Goal: Task Accomplishment & Management: Use online tool/utility

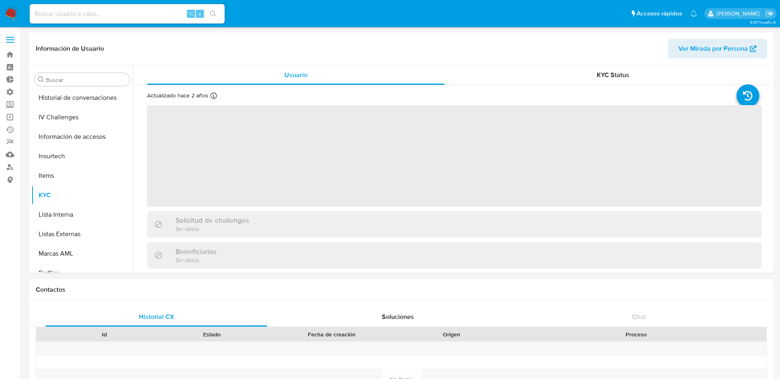
scroll to position [363, 0]
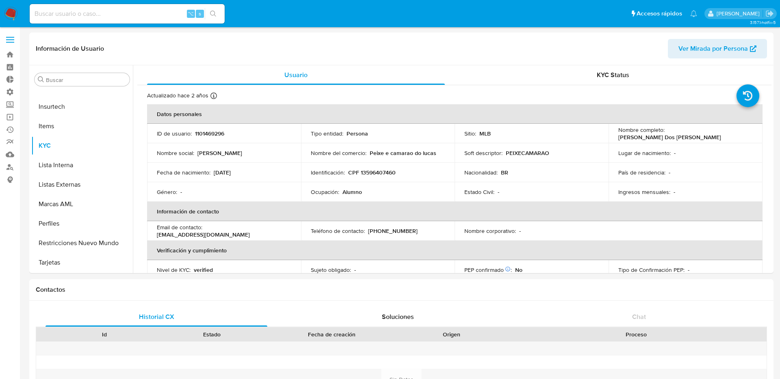
select select "10"
click at [8, 34] on label at bounding box center [10, 39] width 20 height 17
click at [0, 0] on input "checkbox" at bounding box center [0, 0] width 0 height 0
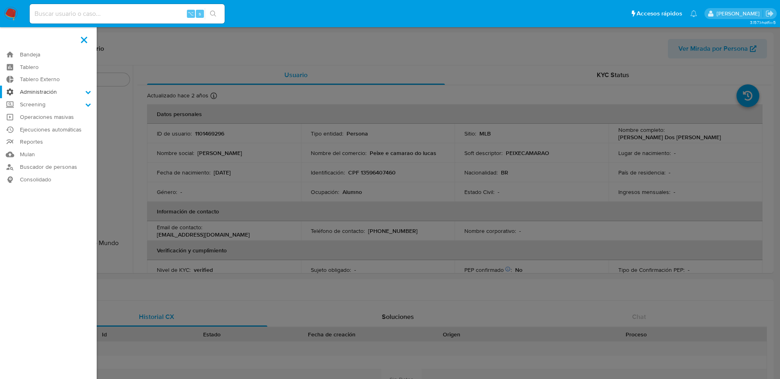
click at [50, 88] on label "Administración" at bounding box center [48, 92] width 97 height 13
click at [0, 0] on input "Administración" at bounding box center [0, 0] width 0 height 0
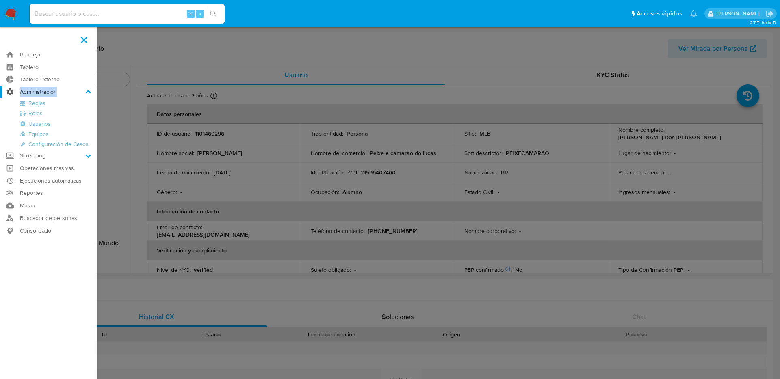
click at [50, 88] on label "Administración" at bounding box center [48, 92] width 97 height 13
click at [0, 0] on input "Administración" at bounding box center [0, 0] width 0 height 0
click at [50, 88] on label "Administración" at bounding box center [48, 92] width 97 height 13
click at [0, 0] on input "Administración" at bounding box center [0, 0] width 0 height 0
click at [50, 88] on label "Administración" at bounding box center [48, 92] width 97 height 13
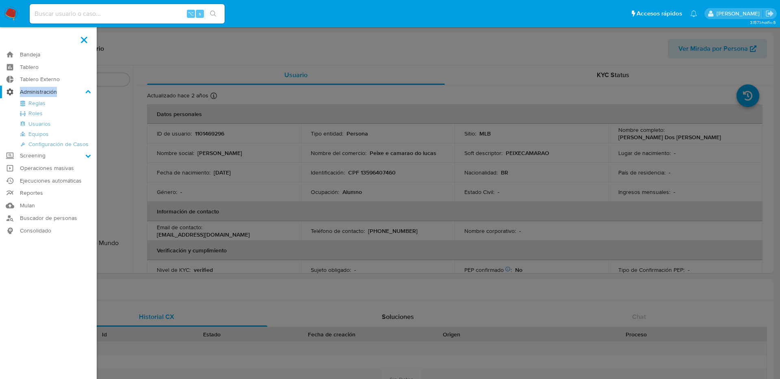
click at [0, 0] on input "Administración" at bounding box center [0, 0] width 0 height 0
click at [45, 97] on label "Administración" at bounding box center [48, 92] width 97 height 13
click at [0, 0] on input "Administración" at bounding box center [0, 0] width 0 height 0
click at [40, 101] on link "Reglas" at bounding box center [48, 103] width 97 height 10
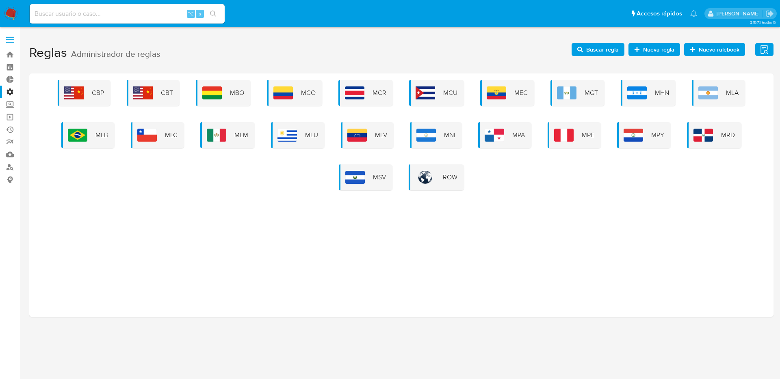
click at [319, 108] on div "CBP CBT MBO MCO MCR MCU MEC MGT MHN MLA MLB MLC MLM MLU MLV MNI MPA MPE MPY MRD…" at bounding box center [401, 135] width 731 height 110
click at [317, 103] on div "MCO" at bounding box center [294, 93] width 55 height 26
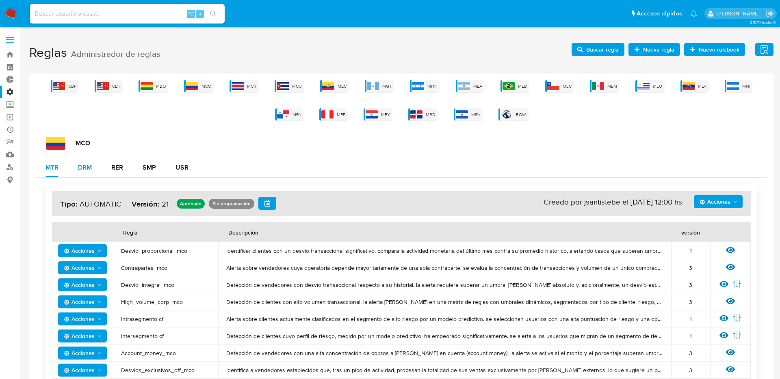
click at [95, 159] on button "DRM" at bounding box center [84, 167] width 33 height 19
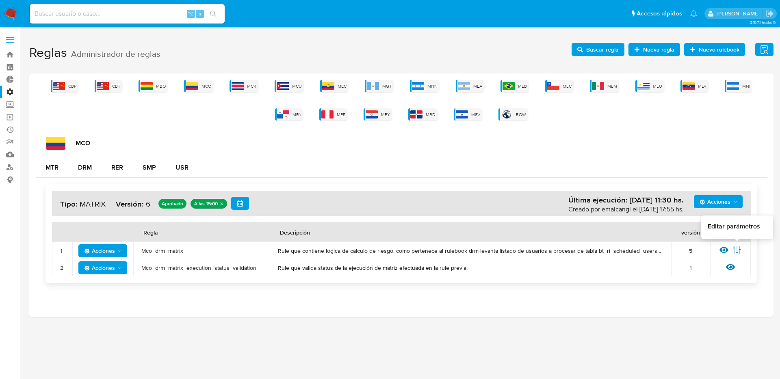
click at [727, 246] on icon at bounding box center [723, 250] width 9 height 9
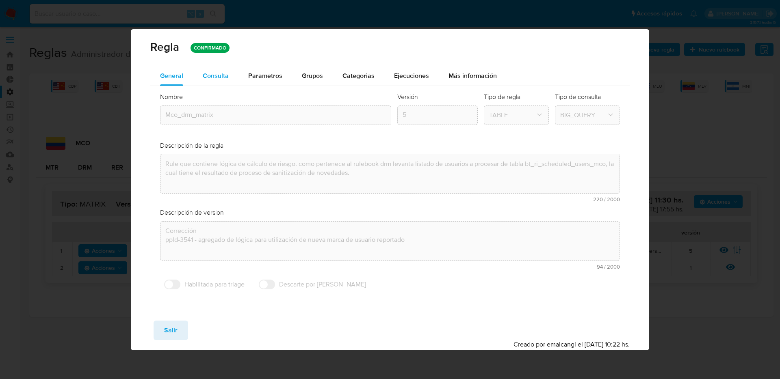
click at [235, 72] on button "Consulta" at bounding box center [215, 75] width 45 height 19
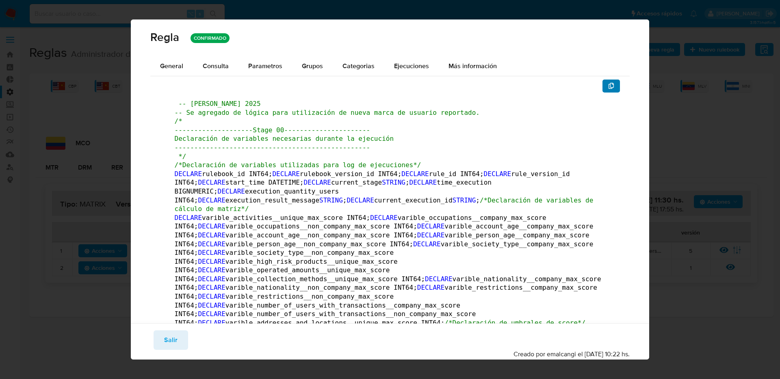
click at [609, 81] on span "button" at bounding box center [611, 85] width 6 height 11
click at [183, 331] on button "Salir" at bounding box center [170, 340] width 35 height 19
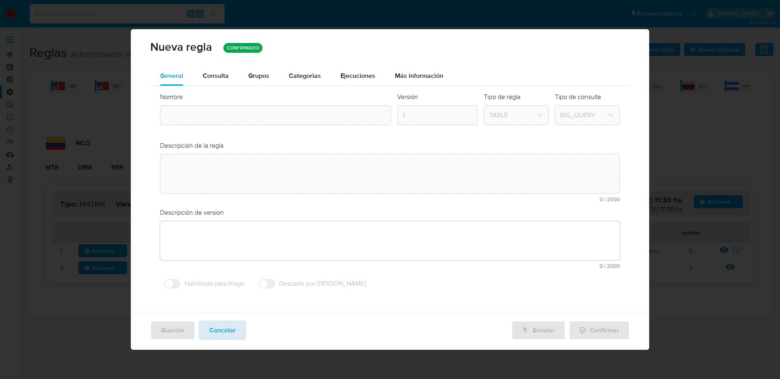
type textarea "Rule que contiene lógica de cálculo de riesgo. como pertenece al rulebook drm l…"
type textarea "Corrección ppld-3541 - agregado de lógica para utilización de nueva marca de us…"
type input "Mco_drm_matrix"
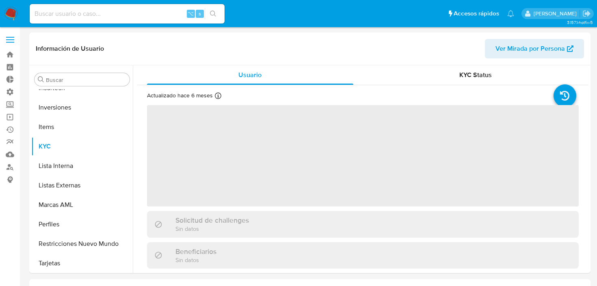
scroll to position [382, 0]
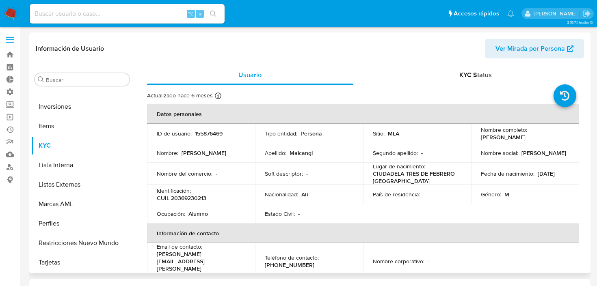
select select "10"
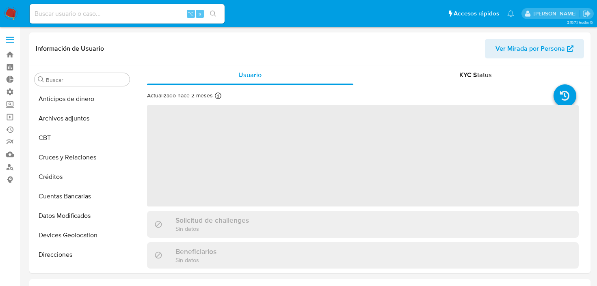
select select "10"
